Goal: Transaction & Acquisition: Download file/media

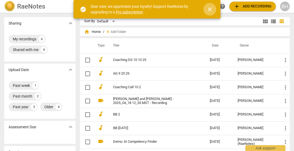
click at [211, 10] on span "close" at bounding box center [210, 9] width 6 height 6
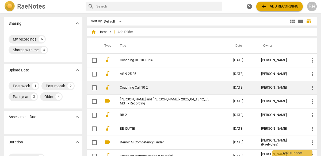
click at [134, 87] on link "Coaching Call 10 2" at bounding box center [167, 87] width 94 height 4
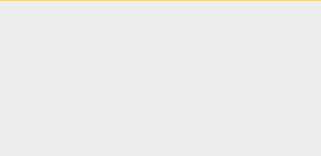
click at [134, 1] on html "Ask support" at bounding box center [160, 0] width 321 height 1
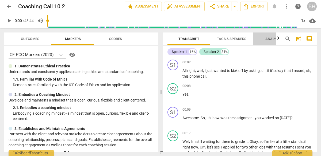
click at [275, 39] on span "Analytics" at bounding box center [275, 39] width 18 height 4
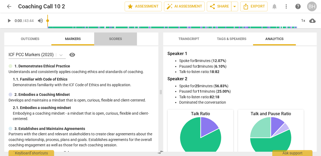
click at [114, 39] on span "Scores" at bounding box center [115, 39] width 13 height 4
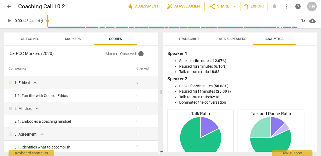
click at [32, 38] on span "Outcomes" at bounding box center [30, 39] width 18 height 4
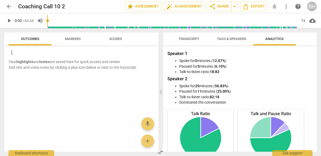
click at [54, 36] on span "Markers" at bounding box center [72, 38] width 43 height 7
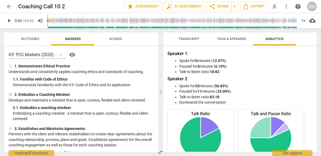
click at [294, 21] on span "cloud_download" at bounding box center [312, 20] width 6 height 6
click at [294, 44] on div at bounding box center [160, 78] width 321 height 156
click at [195, 39] on span "Transcript" at bounding box center [189, 39] width 21 height 4
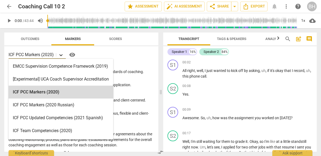
click at [61, 53] on icon at bounding box center [60, 54] width 5 height 5
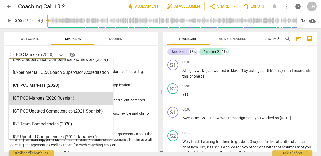
scroll to position [6, 0]
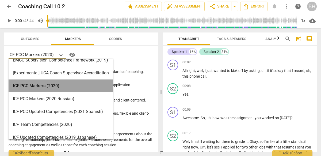
drag, startPoint x: 41, startPoint y: 88, endPoint x: 40, endPoint y: 84, distance: 4.4
click at [40, 84] on div "ICF PCC Markers (2020)" at bounding box center [61, 85] width 105 height 13
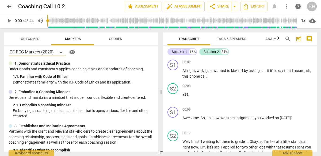
scroll to position [0, 0]
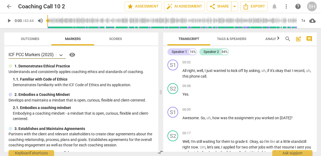
click at [233, 39] on span "Tags & Speakers" at bounding box center [231, 39] width 29 height 4
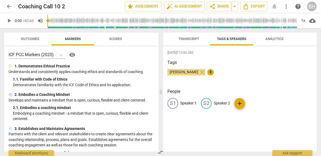
click at [185, 40] on span "Transcript" at bounding box center [189, 39] width 21 height 4
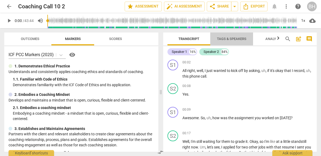
click at [238, 40] on span "Tags & Speakers" at bounding box center [231, 39] width 29 height 4
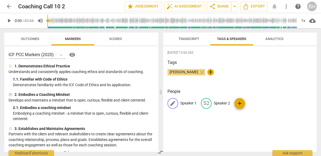
click at [175, 103] on span "edit" at bounding box center [173, 103] width 6 height 6
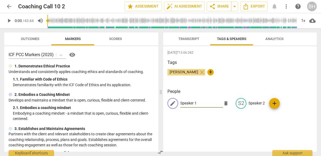
click at [176, 103] on span "edit" at bounding box center [173, 103] width 6 height 6
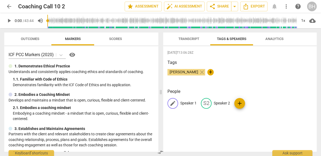
click at [173, 105] on span "edit" at bounding box center [173, 103] width 6 height 6
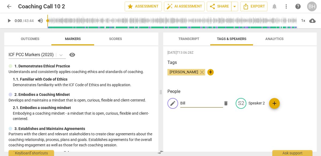
type input "Bill"
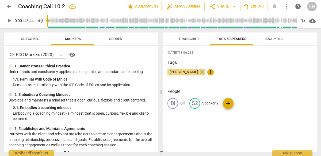
click at [145, 7] on span "star Assessment" at bounding box center [143, 6] width 32 height 6
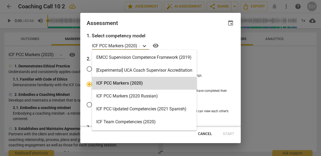
drag, startPoint x: 148, startPoint y: 43, endPoint x: 146, endPoint y: 46, distance: 3.6
click at [147, 46] on div at bounding box center [145, 46] width 10 height 8
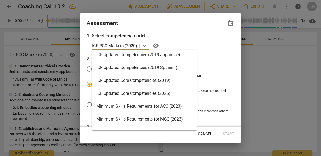
scroll to position [96, 0]
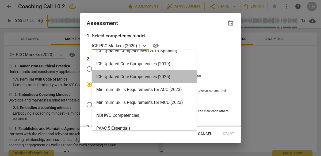
click at [149, 74] on div "ICF Updated Core Competencies (2025)" at bounding box center [144, 76] width 105 height 13
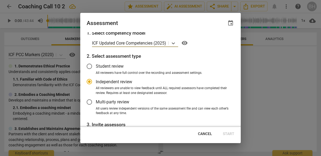
scroll to position [0, 0]
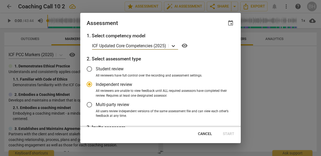
click at [173, 46] on icon at bounding box center [173, 45] width 5 height 5
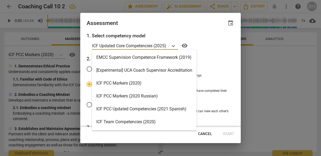
click at [153, 81] on div "ICF PCC Markers (2020)" at bounding box center [144, 83] width 105 height 13
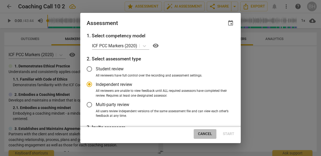
click at [204, 135] on span "Cancel" at bounding box center [205, 133] width 14 height 5
radio input "false"
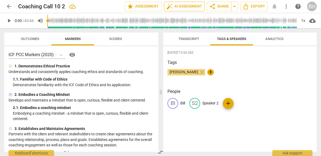
click at [192, 6] on span "auto_fix_high AI Assessment" at bounding box center [185, 6] width 36 height 6
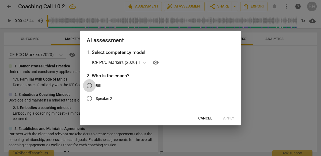
click at [90, 85] on input "Bill" at bounding box center [89, 85] width 13 height 13
radio input "true"
click at [221, 119] on button "Apply" at bounding box center [229, 118] width 20 height 10
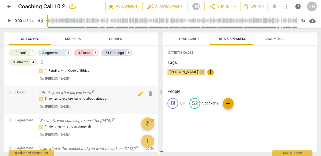
scroll to position [19, 0]
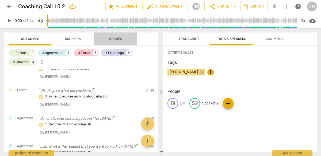
click at [122, 40] on span "Scores" at bounding box center [115, 39] width 13 height 4
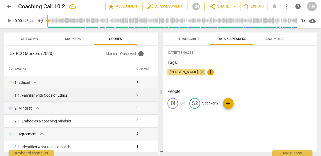
scroll to position [0, 0]
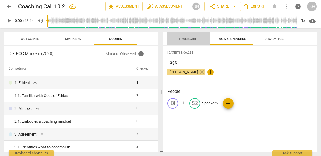
click at [193, 38] on span "Transcript" at bounding box center [189, 39] width 21 height 4
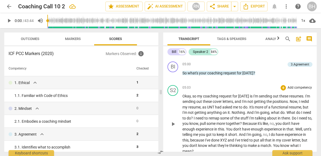
scroll to position [372, 0]
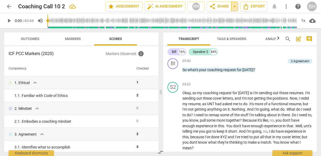
click at [235, 6] on span "arrow_drop_down" at bounding box center [235, 6] width 6 height 6
click at [225, 6] on span "share Share" at bounding box center [219, 6] width 20 height 6
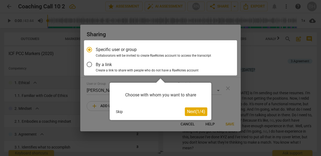
click at [120, 112] on button "Skip" at bounding box center [119, 111] width 11 height 8
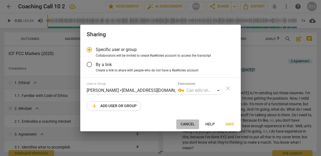
click at [191, 124] on span "Cancel" at bounding box center [188, 123] width 14 height 5
radio input "false"
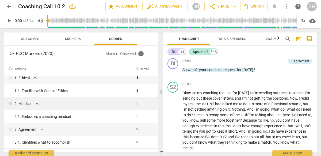
scroll to position [5, 0]
click at [38, 103] on span "expand_more" at bounding box center [37, 103] width 6 height 6
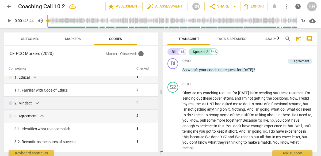
click at [37, 105] on span "expand_more" at bounding box center [37, 103] width 6 height 6
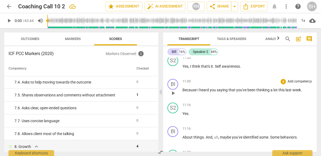
scroll to position [413, 0]
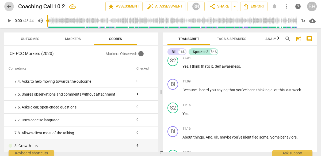
click at [8, 4] on span "arrow_back" at bounding box center [9, 6] width 6 height 6
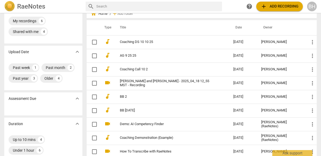
scroll to position [22, 0]
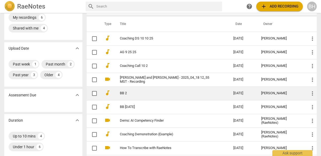
click at [94, 93] on input "checkbox" at bounding box center [94, 93] width 11 height 6
checkbox input "false"
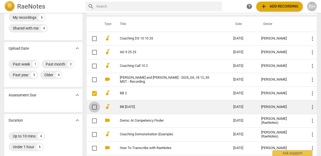
click at [93, 107] on input "checkbox" at bounding box center [94, 107] width 11 height 6
checkbox input "false"
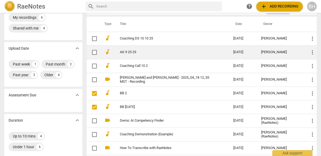
click at [94, 52] on input "checkbox" at bounding box center [94, 52] width 11 height 6
checkbox input "false"
click at [294, 51] on span "more_vert" at bounding box center [312, 52] width 6 height 6
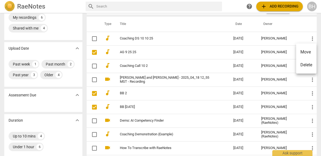
click at [150, 53] on div at bounding box center [160, 78] width 321 height 156
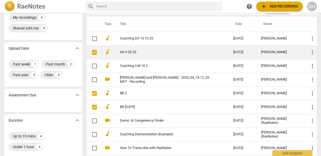
drag, startPoint x: 142, startPoint y: 52, endPoint x: 134, endPoint y: 51, distance: 8.9
click at [134, 51] on link "AG 9 25 25" at bounding box center [167, 52] width 94 height 4
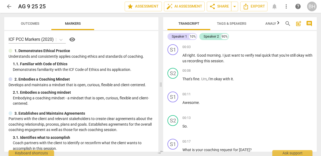
click at [10, 6] on span "arrow_back" at bounding box center [9, 6] width 6 height 6
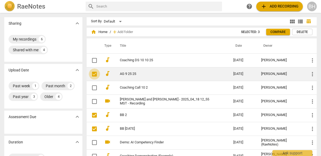
click at [93, 75] on input "checkbox" at bounding box center [94, 74] width 11 height 6
checkbox input "true"
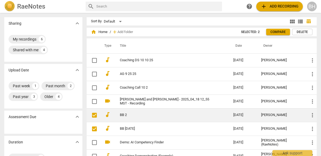
click at [95, 114] on input "checkbox" at bounding box center [94, 115] width 11 height 6
checkbox input "true"
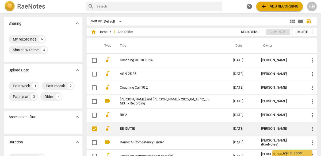
click at [94, 130] on input "checkbox" at bounding box center [94, 128] width 11 height 6
checkbox input "true"
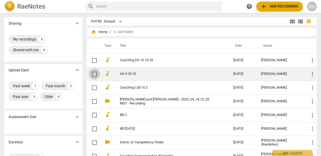
click at [94, 72] on input "checkbox" at bounding box center [94, 74] width 11 height 6
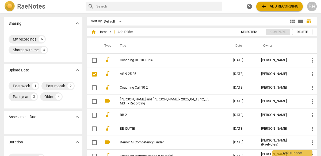
click at [26, 7] on h2 "RaeNotes" at bounding box center [31, 6] width 28 height 7
checkbox input "false"
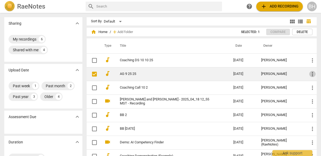
click at [294, 71] on span "more_vert" at bounding box center [312, 74] width 6 height 6
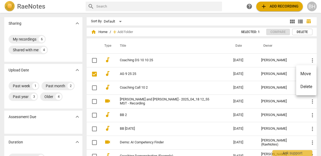
click at [174, 76] on div at bounding box center [160, 78] width 321 height 156
click at [120, 21] on div "Default" at bounding box center [114, 21] width 20 height 9
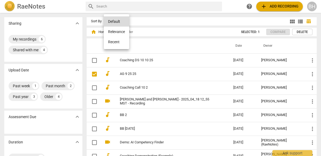
click at [145, 21] on div at bounding box center [160, 78] width 321 height 156
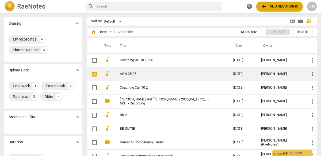
click at [96, 74] on input "checkbox" at bounding box center [94, 74] width 11 height 6
checkbox input "true"
click at [122, 75] on link "AG 9 25 25" at bounding box center [167, 74] width 94 height 4
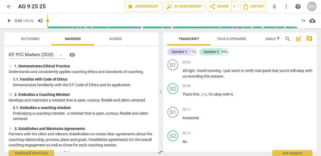
click at [294, 22] on span "cloud_download" at bounding box center [312, 20] width 6 height 6
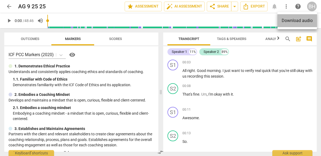
click at [294, 22] on li "Download audio" at bounding box center [298, 20] width 40 height 13
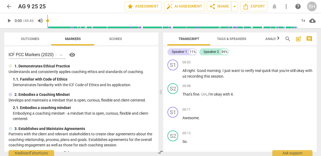
click at [10, 6] on span "arrow_back" at bounding box center [9, 6] width 6 height 6
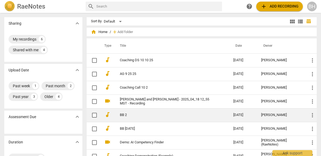
click at [139, 116] on link "BB 2" at bounding box center [167, 115] width 94 height 4
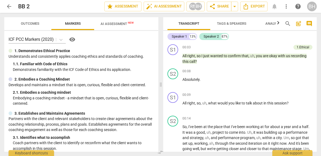
click at [10, 4] on span "arrow_back" at bounding box center [9, 6] width 6 height 6
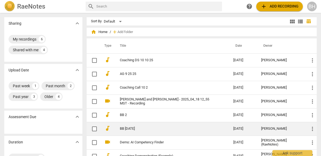
click at [126, 130] on td "BB [DATE]" at bounding box center [172, 129] width 116 height 14
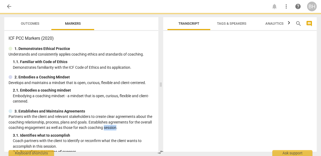
click at [126, 130] on p "Partners with the client and relevant stakeholders to create clear agreements a…" at bounding box center [82, 122] width 146 height 17
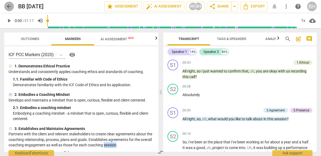
click at [9, 5] on span "arrow_back" at bounding box center [9, 6] width 6 height 6
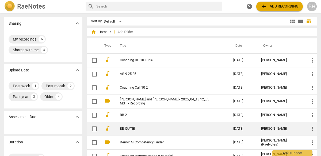
click at [123, 128] on link "BB [DATE]" at bounding box center [167, 128] width 94 height 4
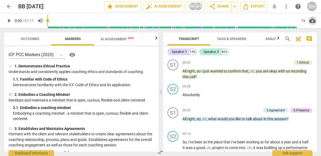
click at [294, 22] on span "cloud_download" at bounding box center [312, 20] width 6 height 6
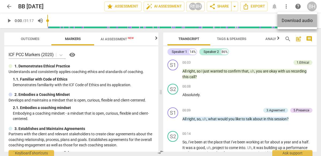
click at [294, 22] on li "Download audio" at bounding box center [298, 20] width 40 height 13
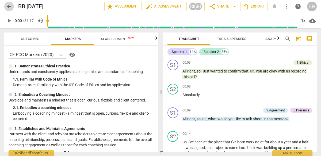
click at [6, 7] on span "arrow_back" at bounding box center [9, 6] width 6 height 6
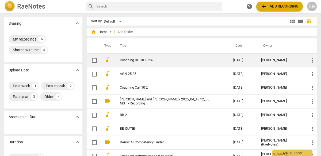
click at [130, 61] on link "Coaching DS 10 10 25" at bounding box center [167, 60] width 94 height 4
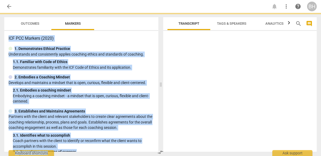
click at [130, 61] on div "1. 1. Familiar with Code of Ethics" at bounding box center [83, 62] width 141 height 6
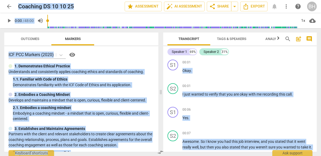
click at [294, 21] on span "cloud_download" at bounding box center [312, 20] width 6 height 6
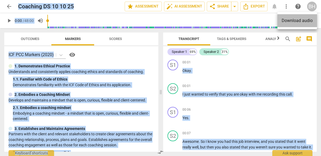
click at [294, 21] on li "Download audio" at bounding box center [298, 20] width 40 height 13
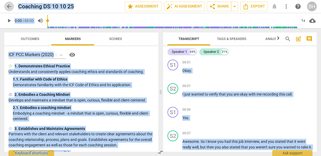
click at [9, 6] on span "arrow_back" at bounding box center [9, 6] width 6 height 6
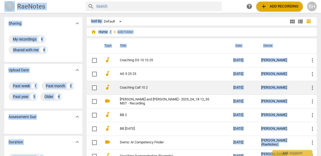
click at [136, 87] on link "Coaching Call 10 2" at bounding box center [167, 87] width 94 height 4
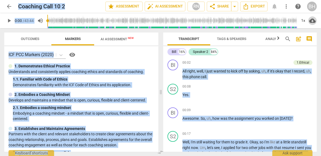
click at [294, 21] on span "cloud_download" at bounding box center [312, 20] width 6 height 6
click at [294, 19] on li "Download audio" at bounding box center [298, 20] width 40 height 13
click at [9, 8] on span "arrow_back" at bounding box center [9, 6] width 6 height 6
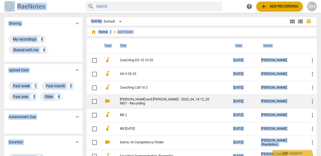
click at [136, 101] on link "[PERSON_NAME] and [PERSON_NAME] - 2025_04_18 12_55 MST - Recording" at bounding box center [167, 101] width 94 height 8
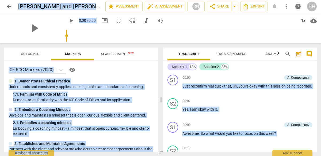
click at [294, 20] on span "cloud_download" at bounding box center [314, 20] width 6 height 6
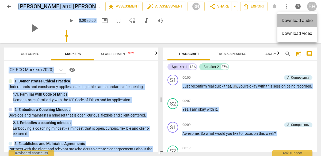
click at [294, 25] on li "Download audio" at bounding box center [298, 20] width 40 height 13
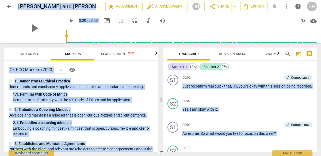
click at [7, 8] on span "arrow_back" at bounding box center [9, 6] width 6 height 6
